Goal: Navigation & Orientation: Find specific page/section

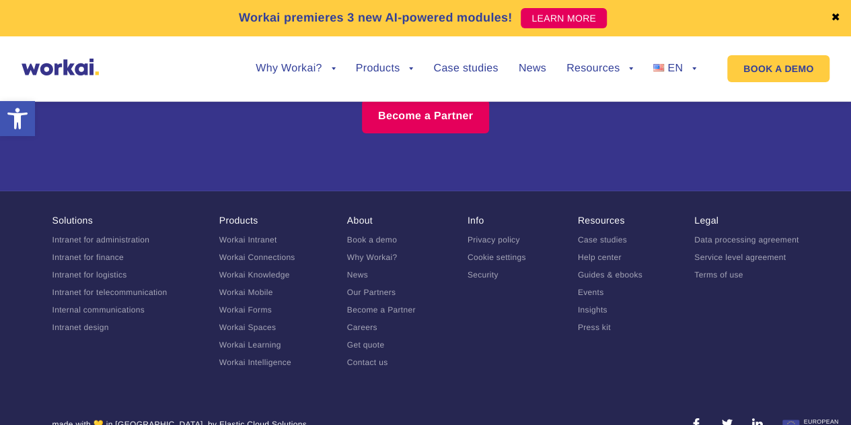
scroll to position [7325, 0]
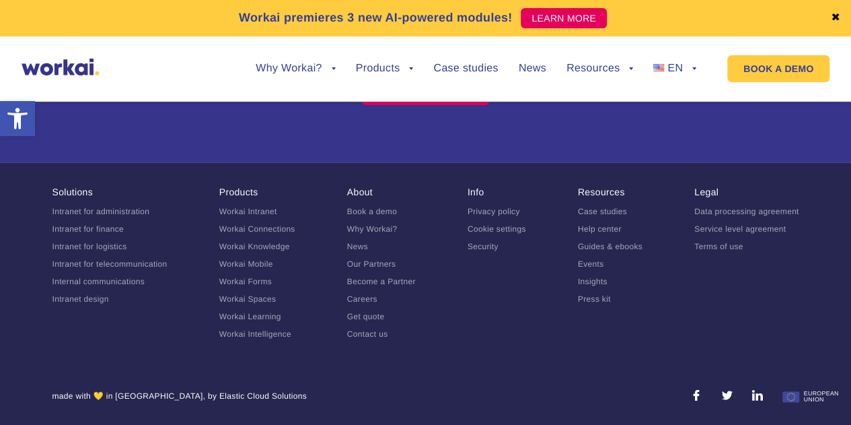
click at [697, 249] on link "Terms of use" at bounding box center [719, 246] width 49 height 9
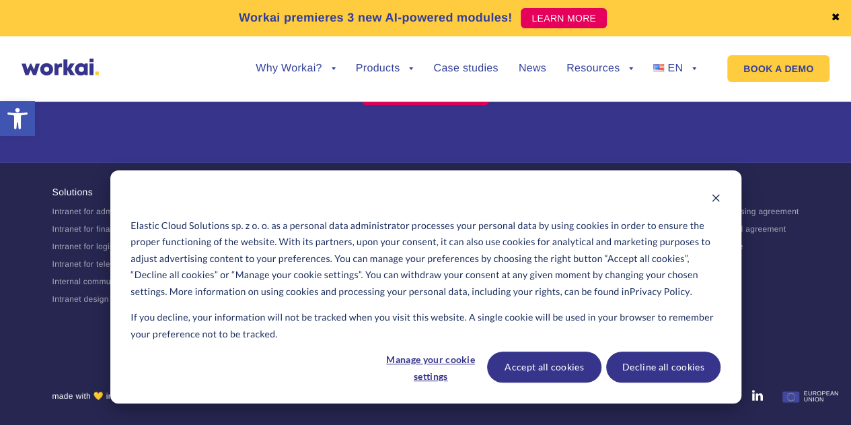
click at [713, 246] on link "Terms of use" at bounding box center [719, 246] width 49 height 9
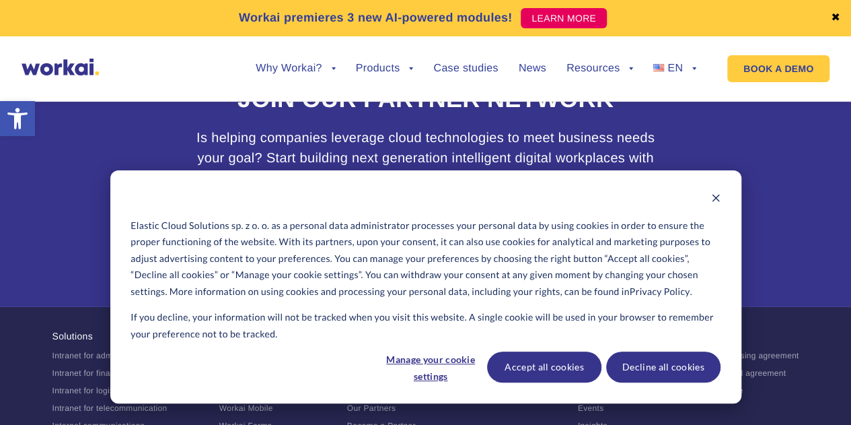
scroll to position [7050, 0]
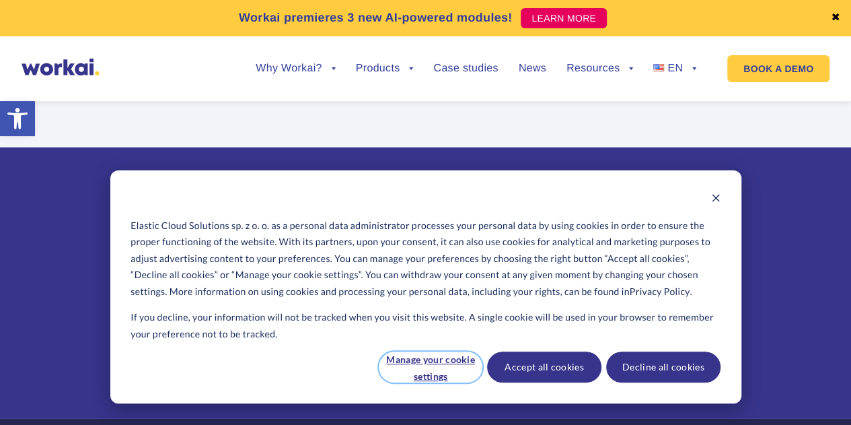
click at [442, 361] on button "Manage your cookie settings" at bounding box center [431, 366] width 104 height 31
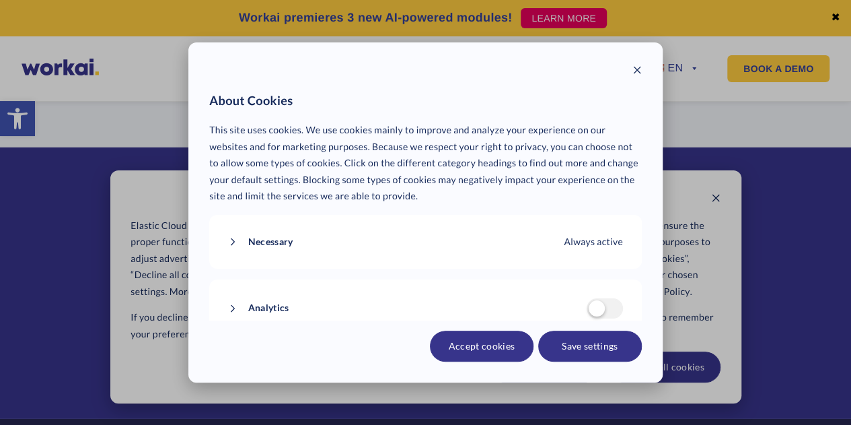
click at [642, 65] on div "About Cookies This site uses cookies. We use cookies mainly to improve and anal…" at bounding box center [425, 212] width 474 height 340
click at [636, 72] on icon "Close modal" at bounding box center [637, 69] width 9 height 9
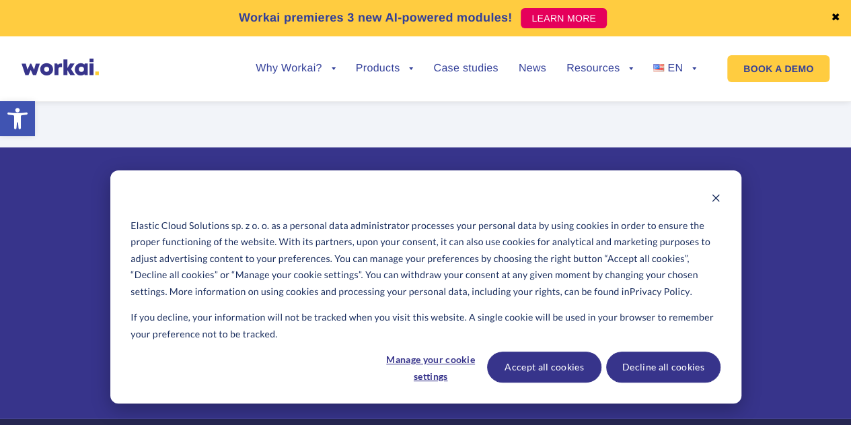
click at [468, 133] on p "Have more questions? Feel free to ask us anything !" at bounding box center [425, 96] width 851 height 102
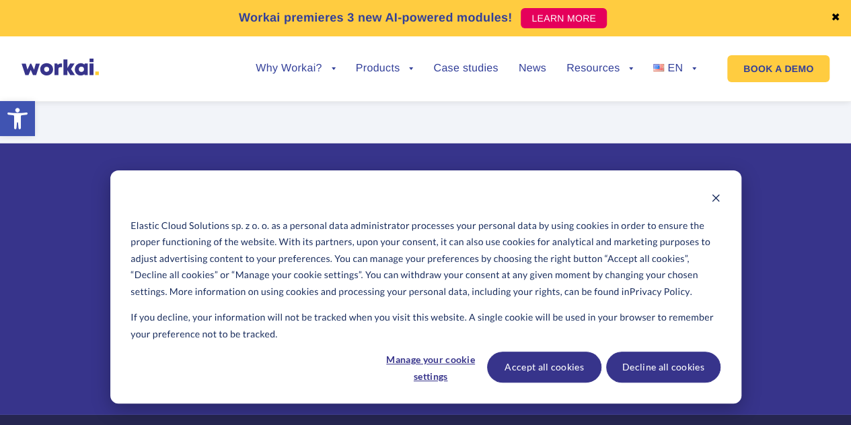
scroll to position [7252, 0]
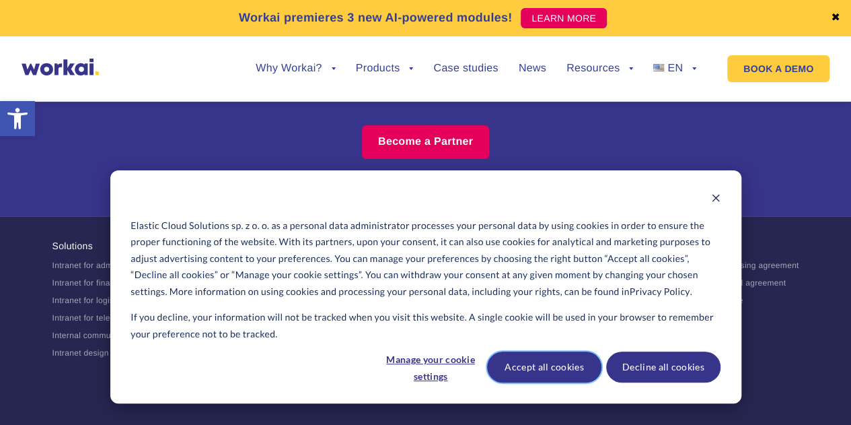
click at [580, 376] on button "Accept all cookies" at bounding box center [544, 366] width 114 height 31
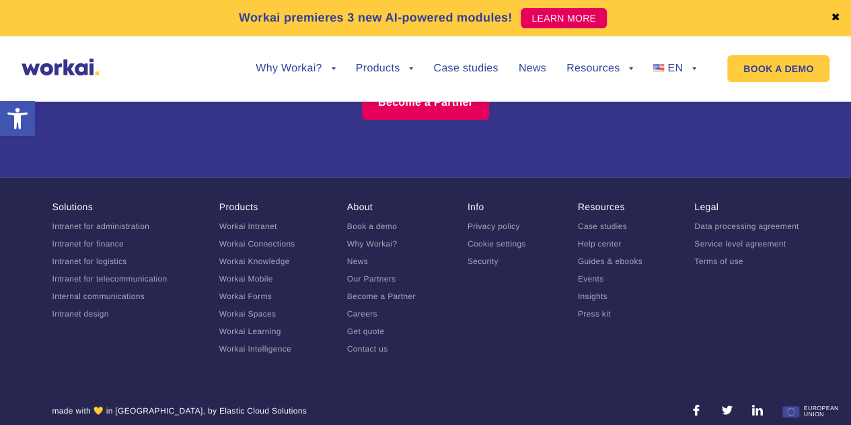
scroll to position [7325, 0]
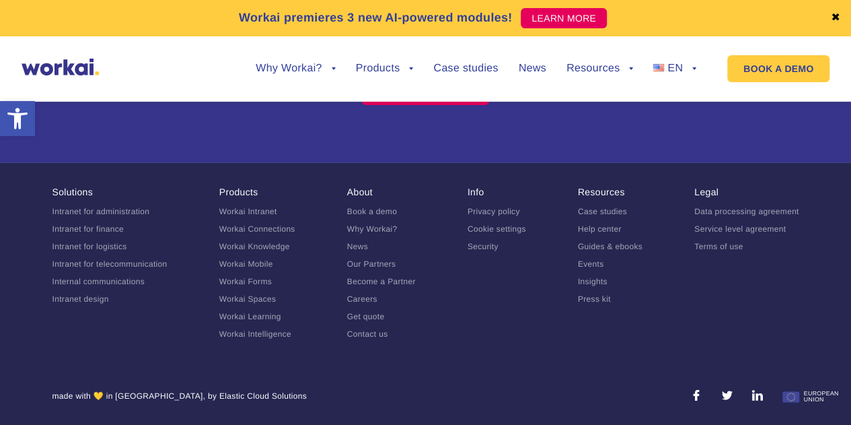
click at [761, 400] on link at bounding box center [757, 395] width 11 height 11
click at [530, 365] on footer "Solutions Intranet for administration Intranet for finance Intranet for logisti…" at bounding box center [425, 294] width 851 height 262
click at [494, 216] on link "Privacy policy" at bounding box center [494, 211] width 53 height 9
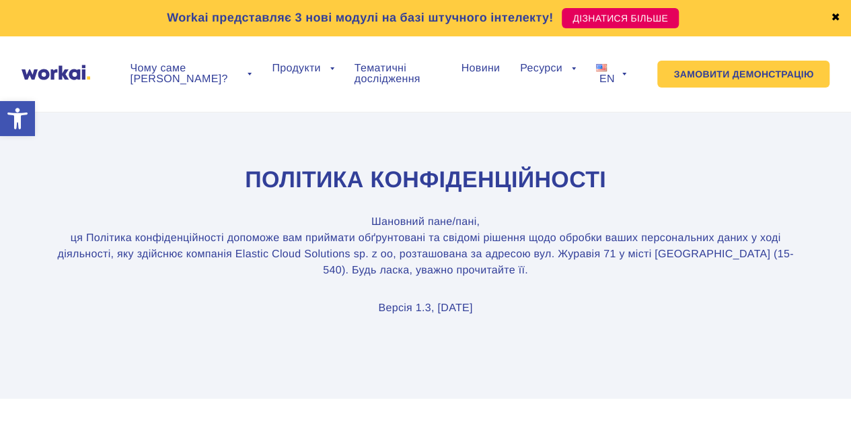
click at [827, 14] on div "Workai представляє 3 нові модулі на базі штучного інтелекту! ДІЗНАТИСЯ БІЛЬШЕ" at bounding box center [426, 18] width 809 height 36
click at [837, 18] on font "✖" at bounding box center [835, 17] width 9 height 11
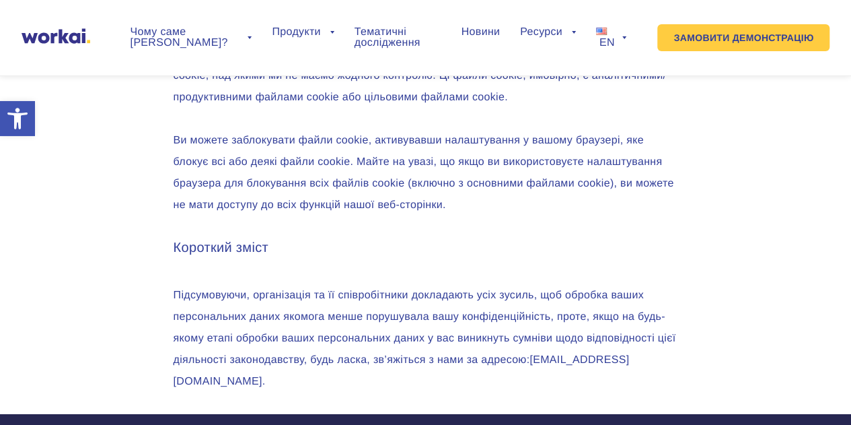
scroll to position [7707, 0]
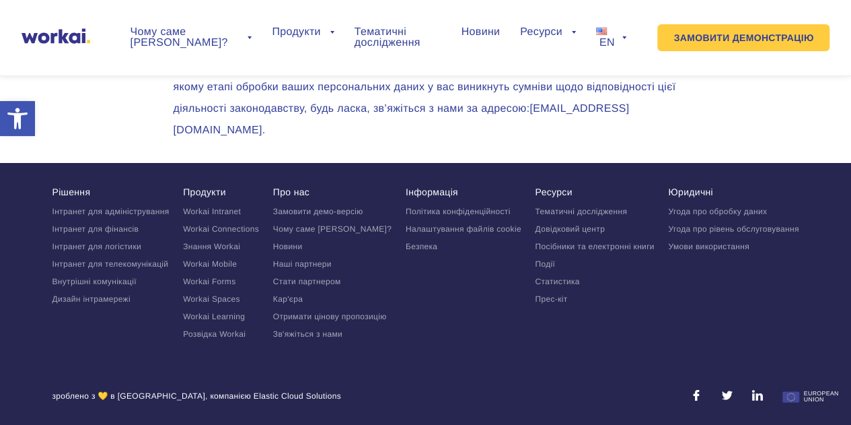
click at [695, 396] on link at bounding box center [696, 395] width 11 height 11
click at [697, 398] on link at bounding box center [696, 395] width 11 height 11
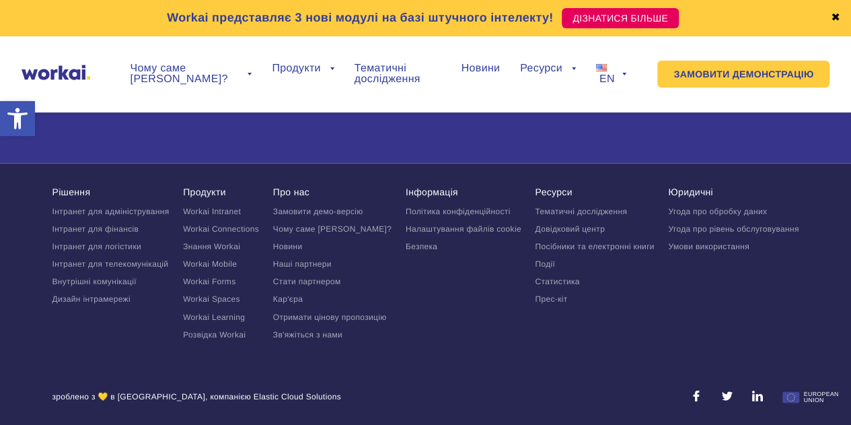
scroll to position [8724, 0]
click at [226, 398] on font "зроблено з 💛 в [GEOGRAPHIC_DATA], компанією Elastic Cloud Solutions" at bounding box center [197, 395] width 289 height 9
